Goal: Task Accomplishment & Management: Complete application form

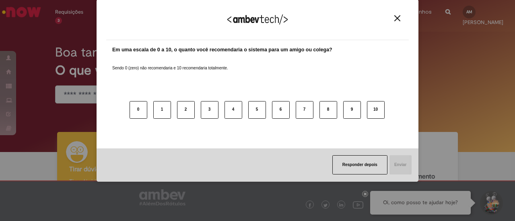
click at [398, 20] on img "Close" at bounding box center [397, 18] width 6 height 6
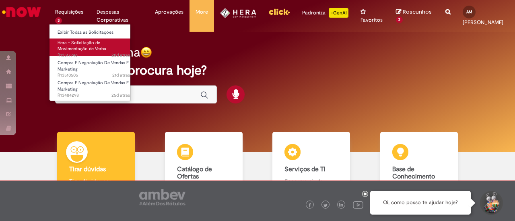
click at [93, 47] on link "Hera - Solicitação de Movimentação de Verba 20d atrás 20 dias atrás R13517746" at bounding box center [93, 47] width 88 height 17
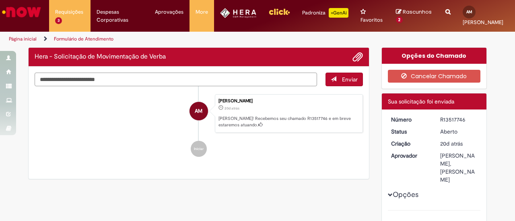
click at [114, 81] on textarea "Digite sua mensagem aqui..." at bounding box center [176, 79] width 282 height 13
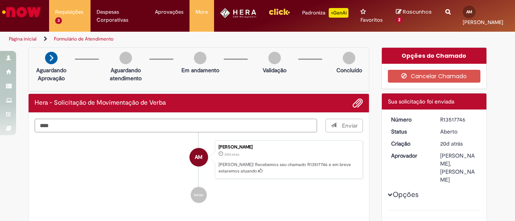
type textarea "****"
click at [344, 122] on span "Enviar" at bounding box center [344, 126] width 37 height 14
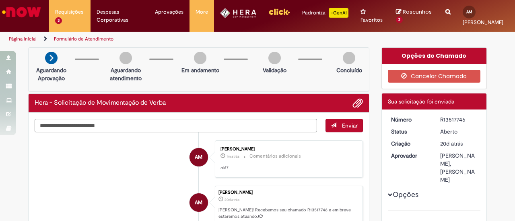
drag, startPoint x: 465, startPoint y: 119, endPoint x: 417, endPoint y: 119, distance: 48.2
click at [417, 116] on dl "Número R13517746 Status Aberto Criação 20d atrás 20 dias atrás Aprovador Aline …" at bounding box center [434, 116] width 99 height 0
copy dl "Número R13517746"
